Goal: Participate in discussion: Engage in conversation with other users on a specific topic

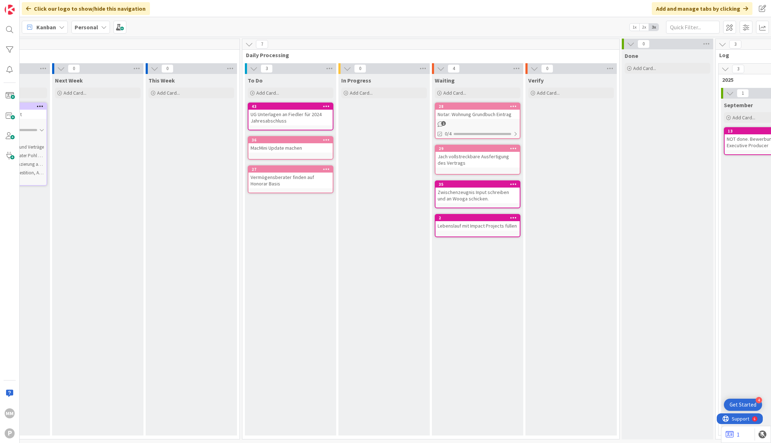
scroll to position [0, 326]
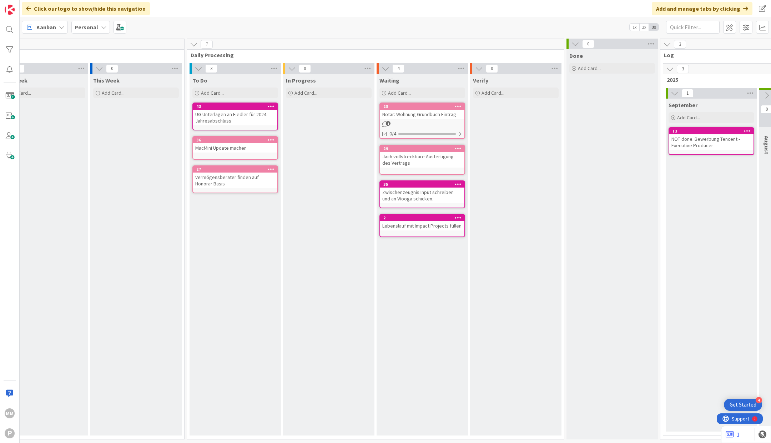
click at [433, 122] on div "1" at bounding box center [422, 124] width 84 height 6
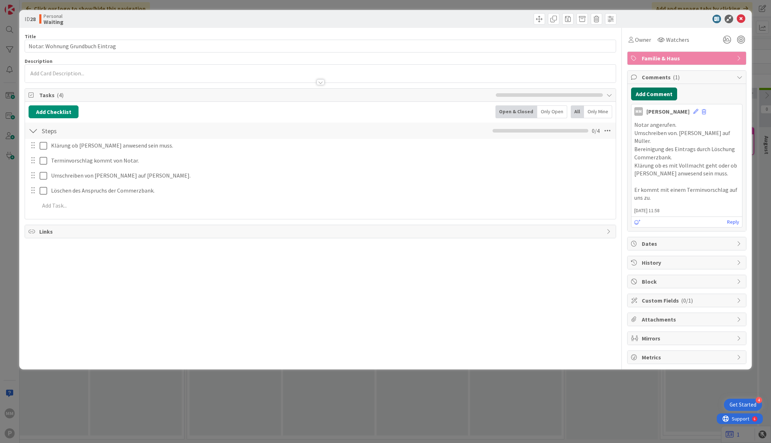
click at [658, 88] on button "Add Comment" at bounding box center [654, 93] width 46 height 13
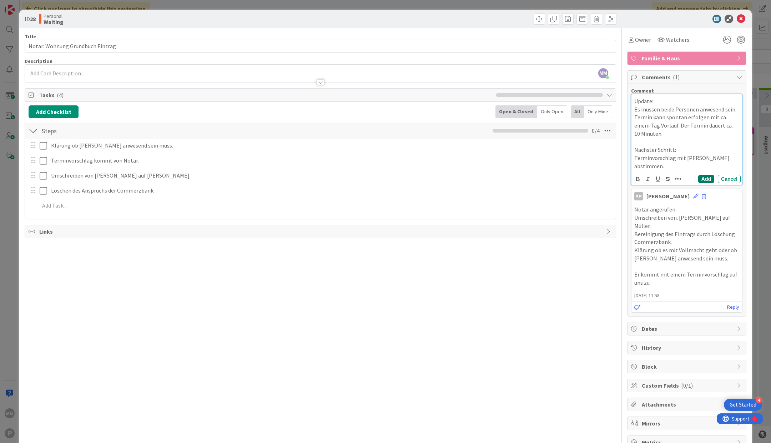
click at [709, 175] on button "Add" at bounding box center [706, 179] width 16 height 9
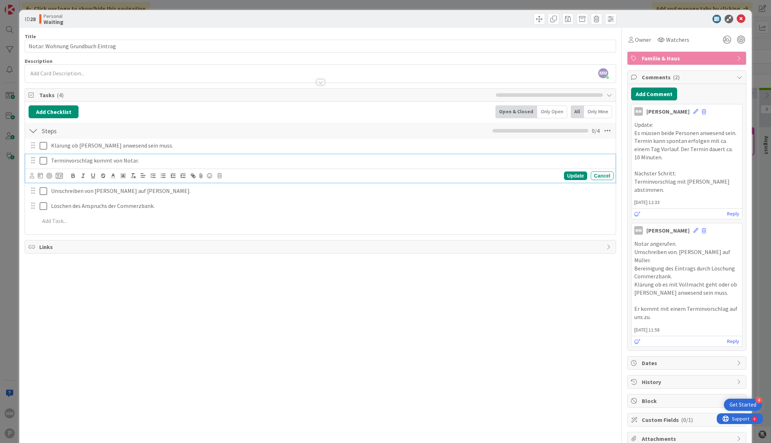
click at [124, 161] on p "Terminvorschlag kommt von Notar." at bounding box center [331, 160] width 560 height 8
drag, startPoint x: 92, startPoint y: 159, endPoint x: 134, endPoint y: 159, distance: 41.4
click at [134, 159] on p "Terminvorschlag kommt von Notar." at bounding box center [331, 160] width 560 height 8
click at [114, 269] on div "Title 32 / 128 Notar: Wohnung Grundbuch Eintrag Description MM [PERSON_NAME] ju…" at bounding box center [321, 255] width 592 height 455
click at [44, 143] on icon at bounding box center [43, 145] width 7 height 9
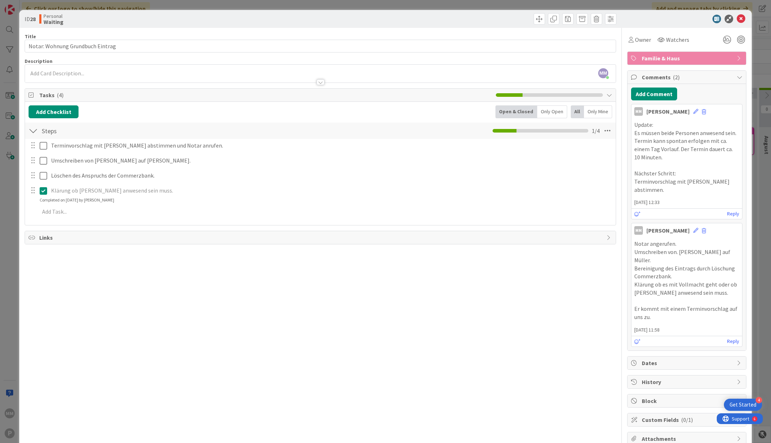
click at [117, 296] on div "Title 32 / 128 Notar: Wohnung Grundbuch Eintrag Description MM [PERSON_NAME] jo…" at bounding box center [321, 255] width 592 height 455
click at [10, 199] on div "ID 28 Personal Waiting Title 32 / 128 Notar: Wohnung Grundbuch Eintrag Descript…" at bounding box center [385, 221] width 771 height 443
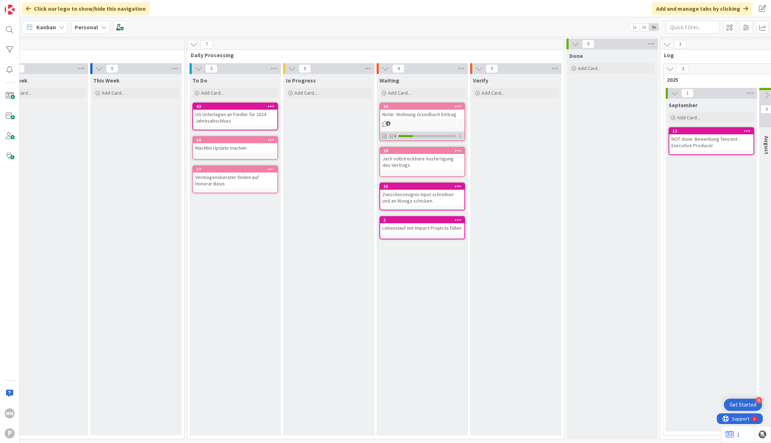
click at [458, 134] on div at bounding box center [460, 136] width 4 height 6
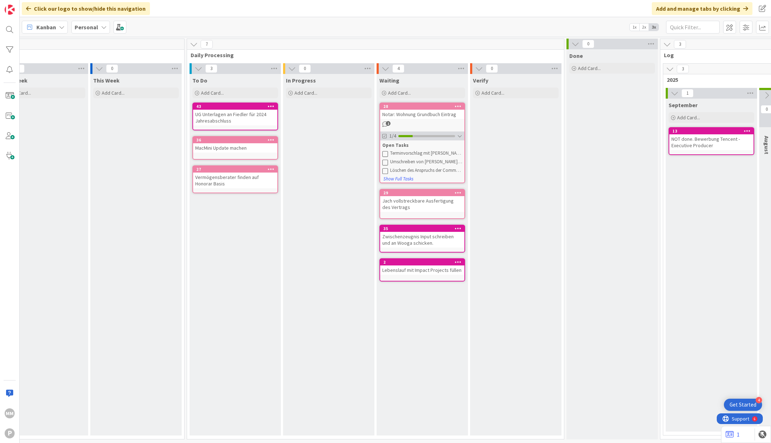
click at [459, 136] on div at bounding box center [459, 136] width 5 height 6
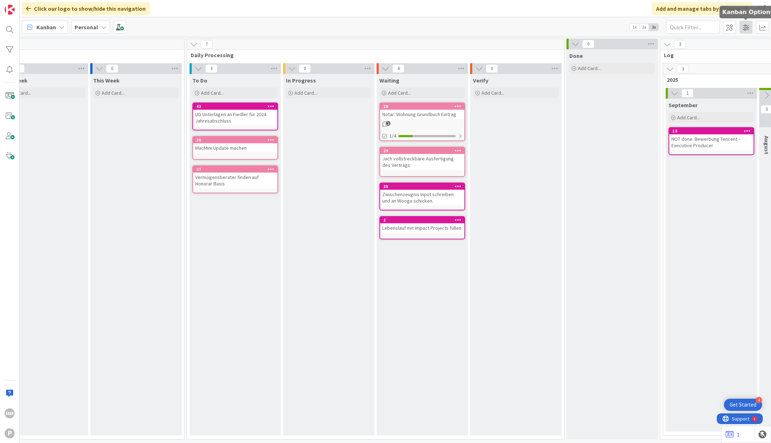
click at [746, 27] on span at bounding box center [746, 27] width 13 height 13
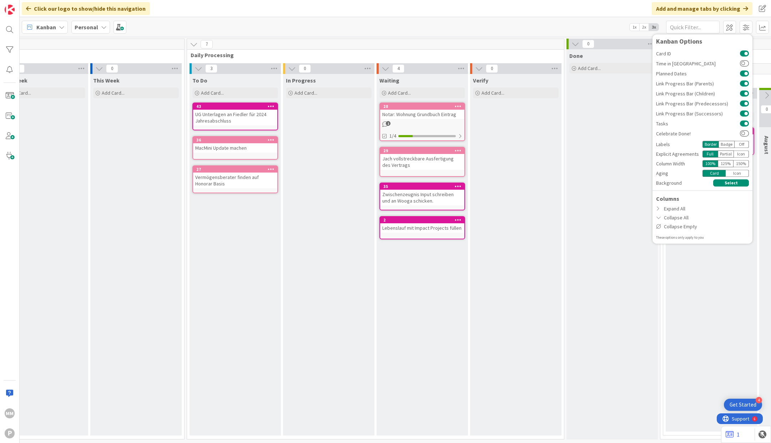
click at [730, 163] on div "125 %" at bounding box center [726, 163] width 16 height 7
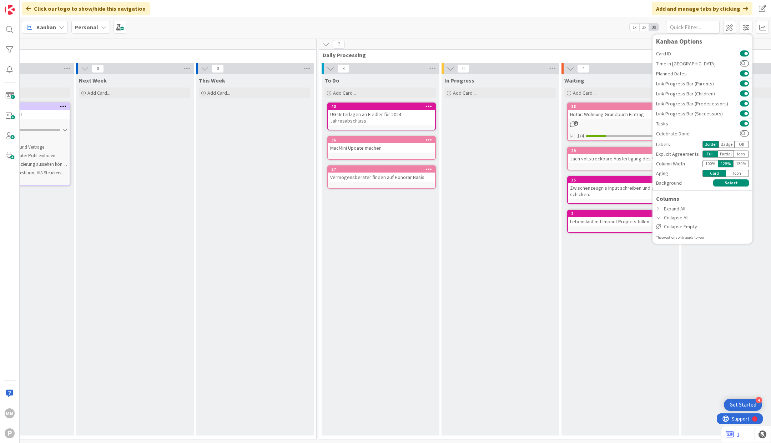
click at [744, 162] on div "150 %" at bounding box center [741, 163] width 15 height 7
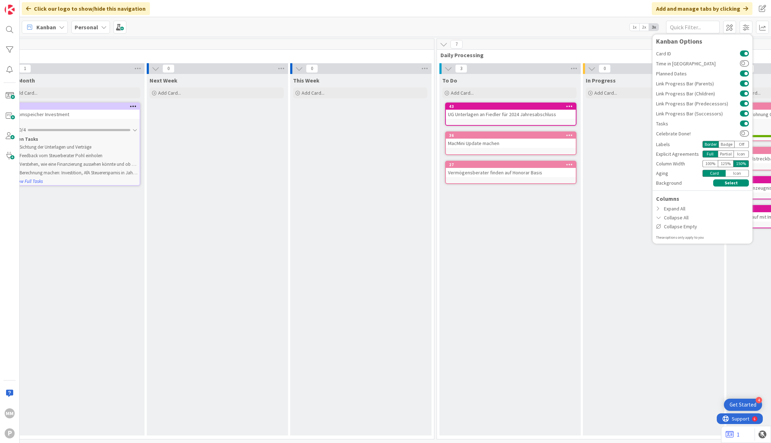
click at [712, 164] on div "100 %" at bounding box center [710, 163] width 15 height 7
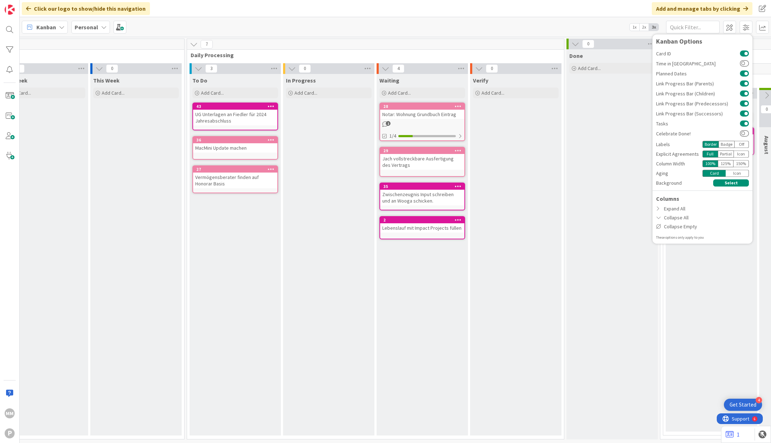
click at [724, 164] on div "125 %" at bounding box center [726, 163] width 16 height 7
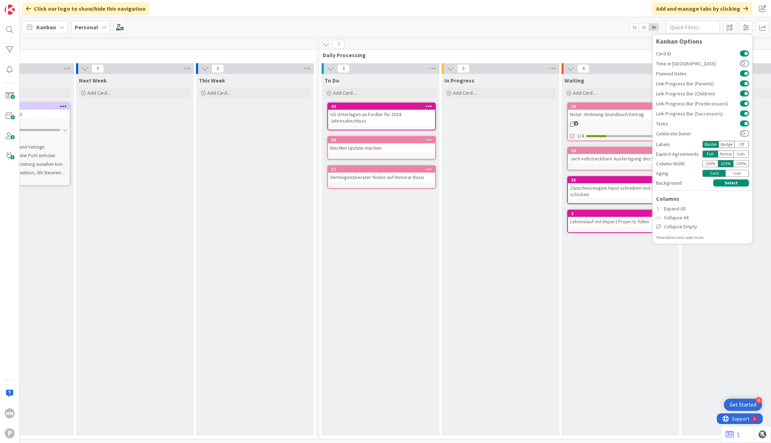
click at [715, 164] on div "100 %" at bounding box center [710, 163] width 15 height 7
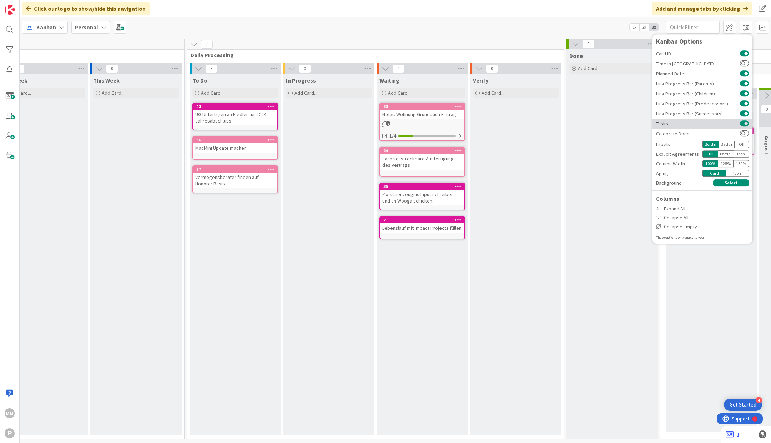
click at [746, 124] on button at bounding box center [744, 124] width 9 height 6
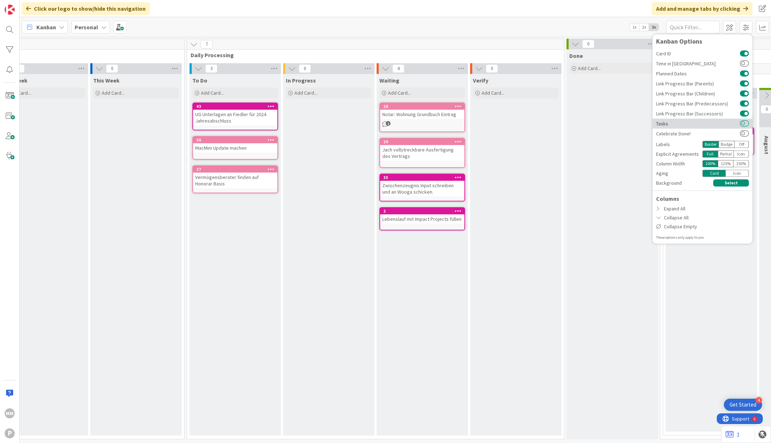
click at [746, 124] on button at bounding box center [744, 124] width 9 height 6
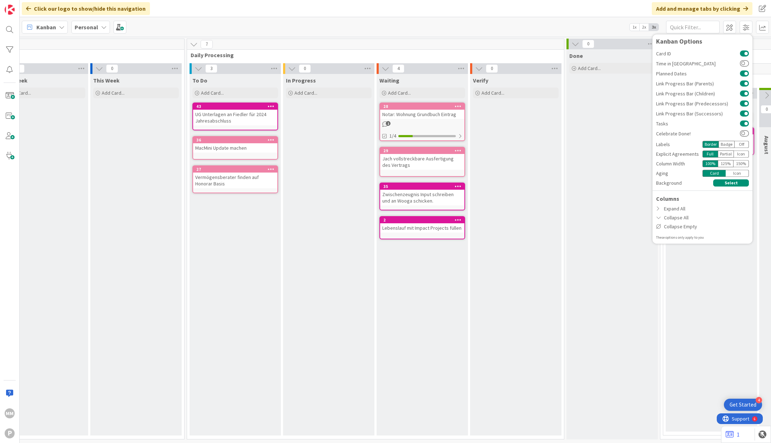
click at [543, 12] on div "Click our logo to show/hide this navigation Add and manage tabs by clicking" at bounding box center [396, 8] width 752 height 17
